Goal: Task Accomplishment & Management: Complete application form

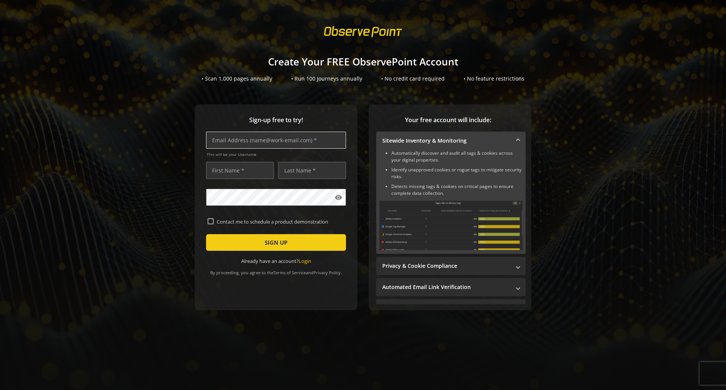
click at [252, 138] on input "text" at bounding box center [276, 140] width 140 height 17
type input "[PERSON_NAME][EMAIL_ADDRESS][PERSON_NAME][DOMAIN_NAME]"
type input "[PERSON_NAME]"
type input "Testing"
click at [199, 218] on div "Sign-up free to try! [PERSON_NAME][EMAIL_ADDRESS][PERSON_NAME][DOMAIN_NAME] Thi…" at bounding box center [276, 207] width 163 height 206
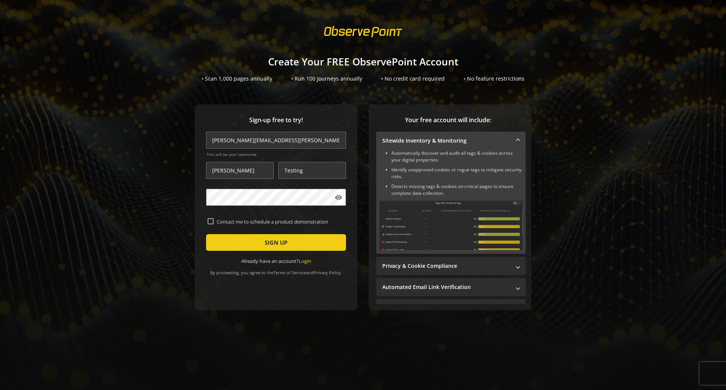
click at [209, 218] on input "Contact me to schedule a product demonstration" at bounding box center [210, 221] width 6 height 6
checkbox input "true"
click at [277, 242] on span "SIGN UP" at bounding box center [276, 242] width 23 height 14
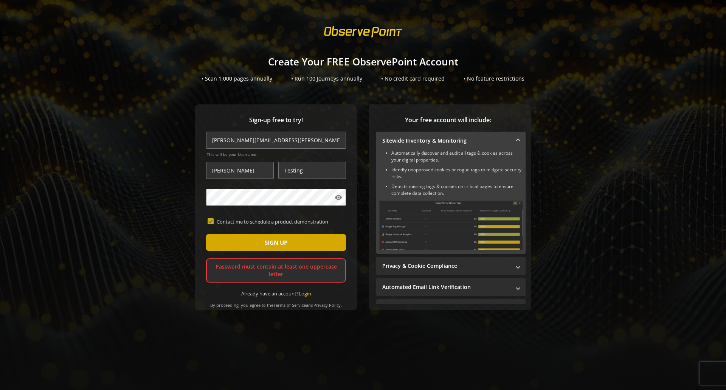
click at [220, 235] on span "submit" at bounding box center [276, 242] width 140 height 18
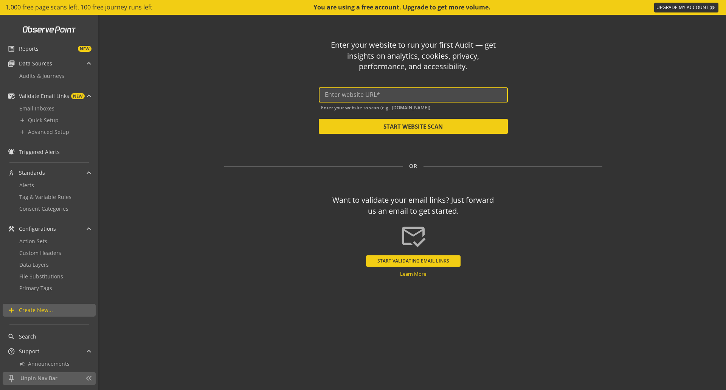
click at [396, 93] on input "text" at bounding box center [413, 94] width 177 height 7
